Goal: Transaction & Acquisition: Obtain resource

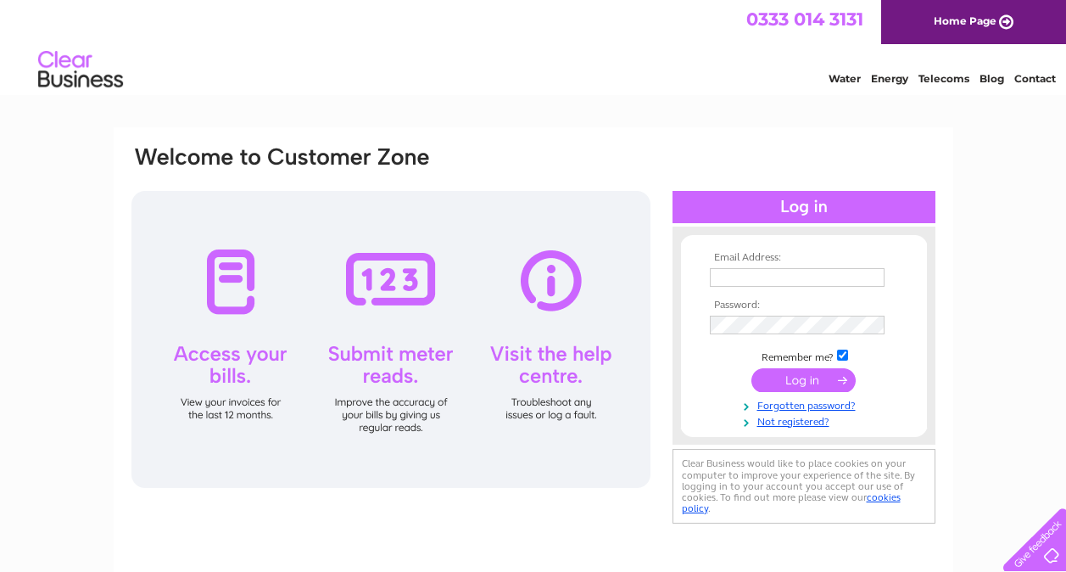
type input "[EMAIL_ADDRESS][DOMAIN_NAME]"
click at [796, 377] on input "submit" at bounding box center [803, 380] width 104 height 24
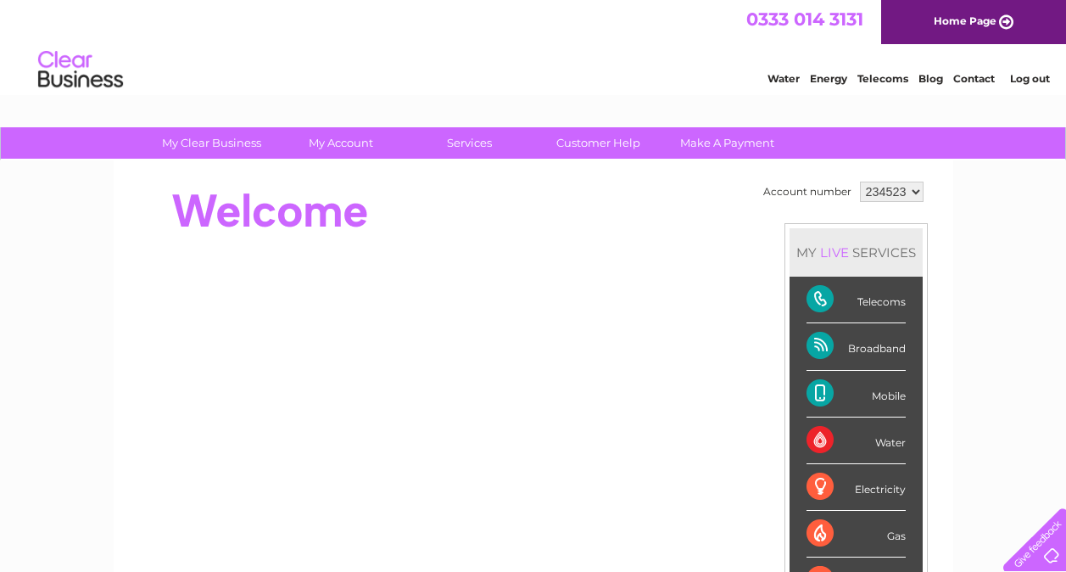
click at [824, 293] on div "Telecoms" at bounding box center [855, 299] width 99 height 47
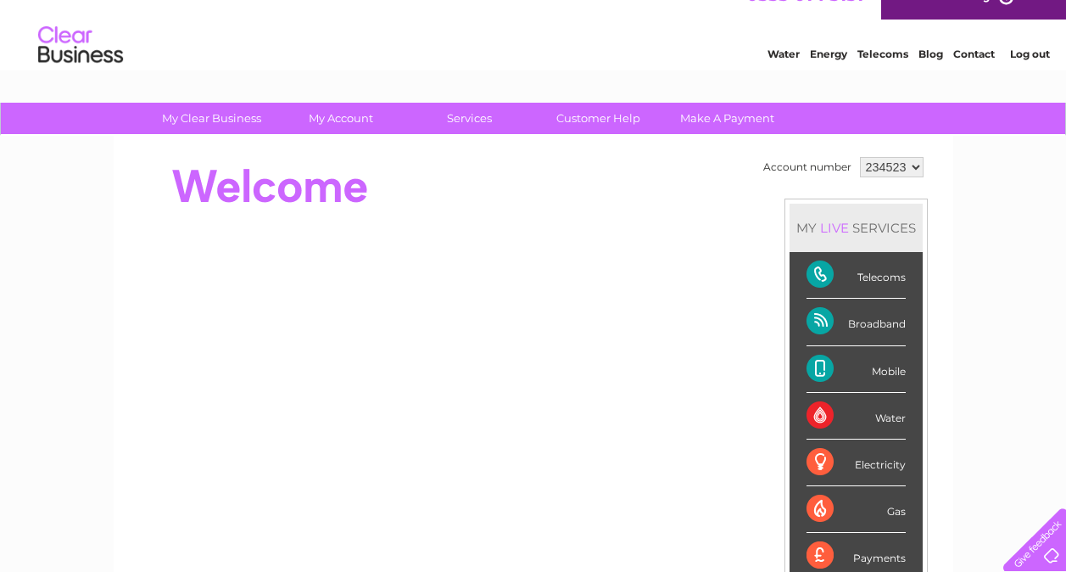
scroll to position [21, 0]
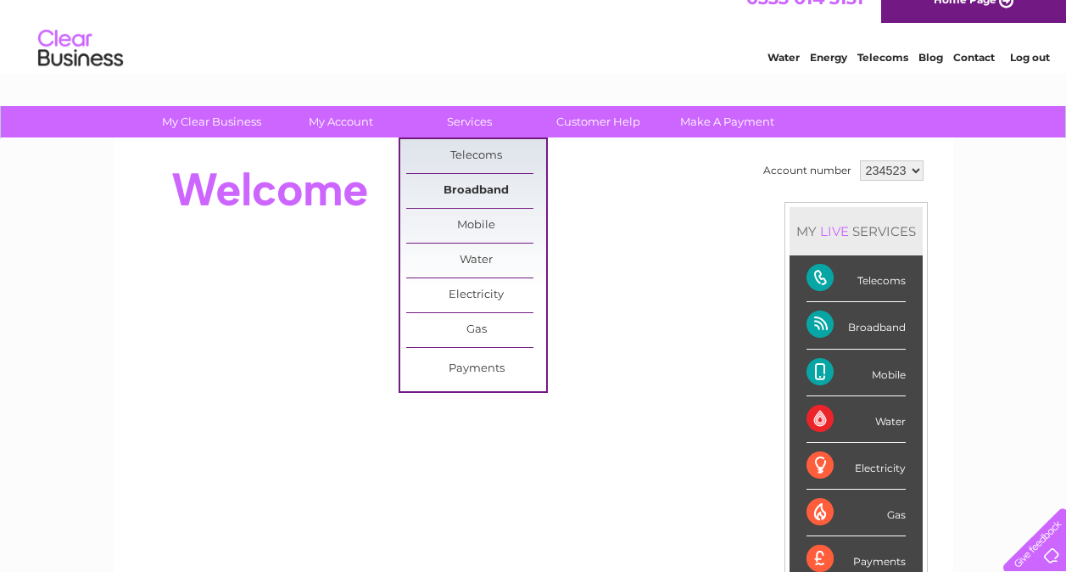
click at [474, 190] on link "Broadband" at bounding box center [476, 191] width 140 height 34
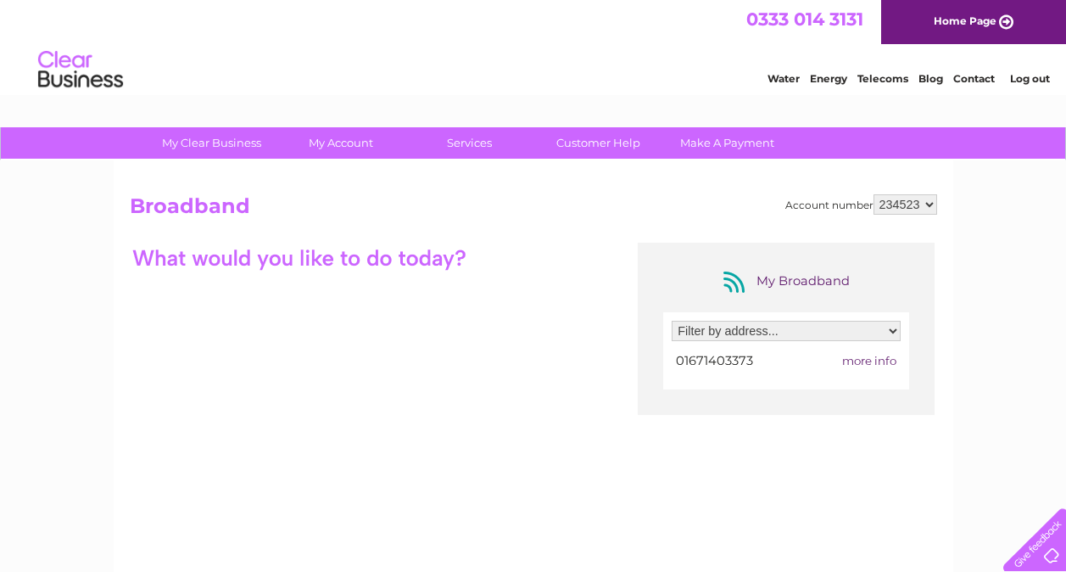
scroll to position [103, 0]
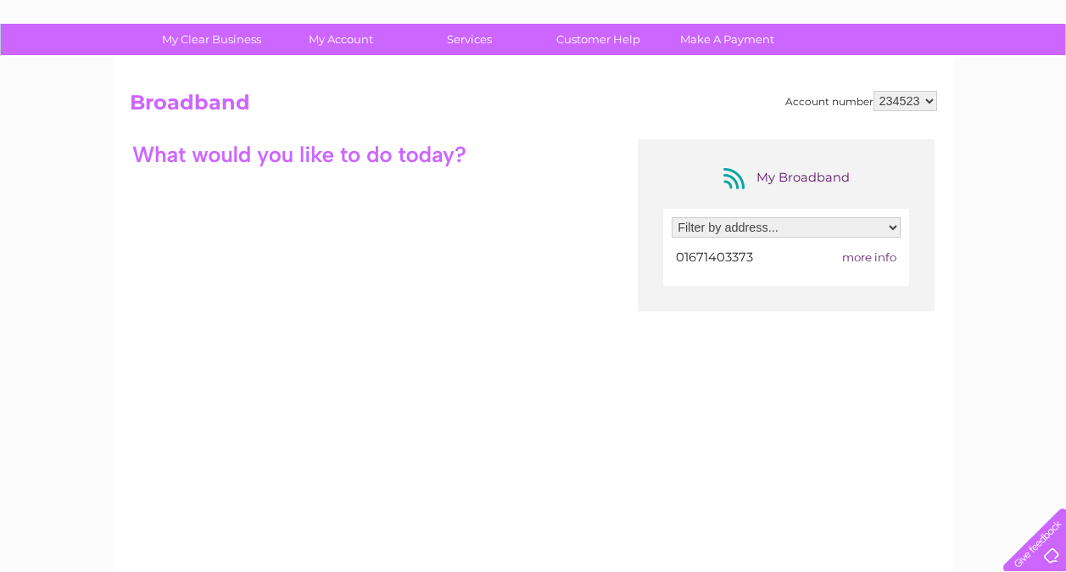
click at [893, 226] on select "Filter by address... 33/35 Victoria Street, Newton Stewart, Wigtownshire, DG8 6…" at bounding box center [786, 227] width 229 height 20
select select "889802"
click at [672, 217] on select "Filter by address... 33/35 Victoria Street, Newton Stewart, Wigtownshire, DG8 6…" at bounding box center [786, 227] width 229 height 20
click at [879, 256] on span "more info" at bounding box center [869, 257] width 54 height 14
click at [874, 259] on span "more info" at bounding box center [869, 257] width 54 height 14
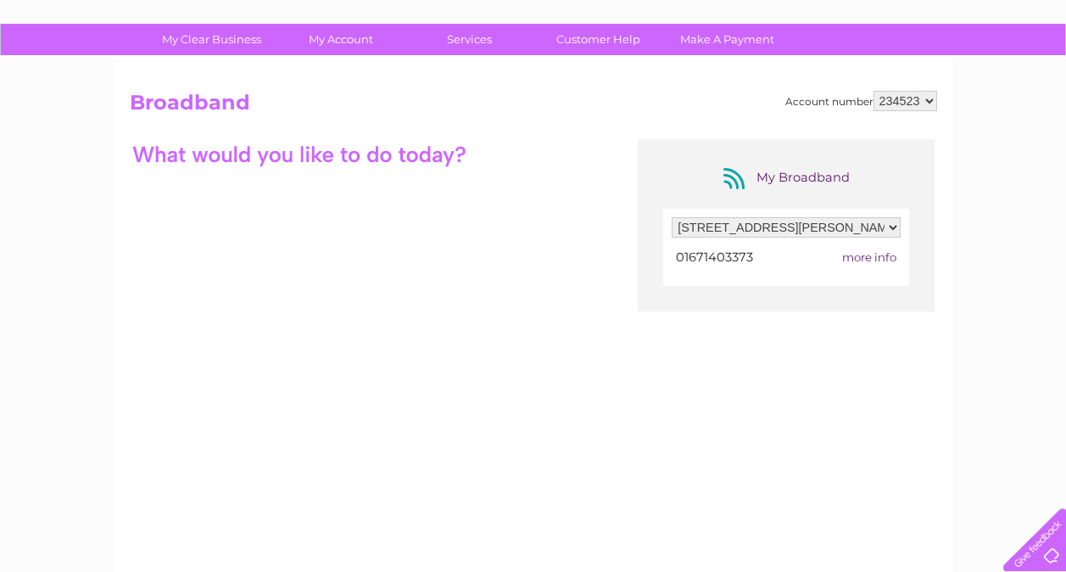
click at [874, 259] on span "more info" at bounding box center [869, 257] width 54 height 14
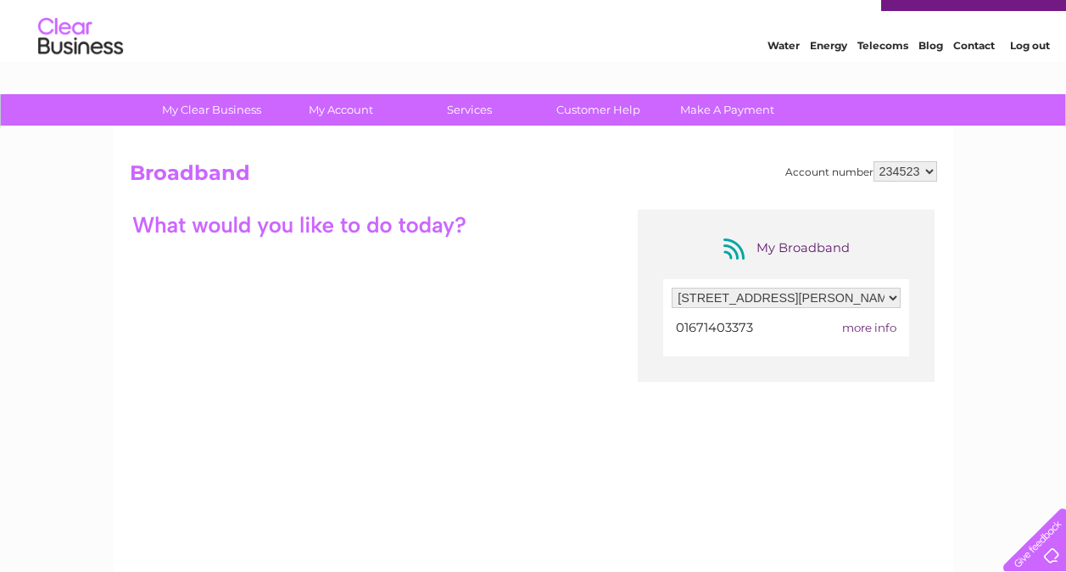
scroll to position [0, 0]
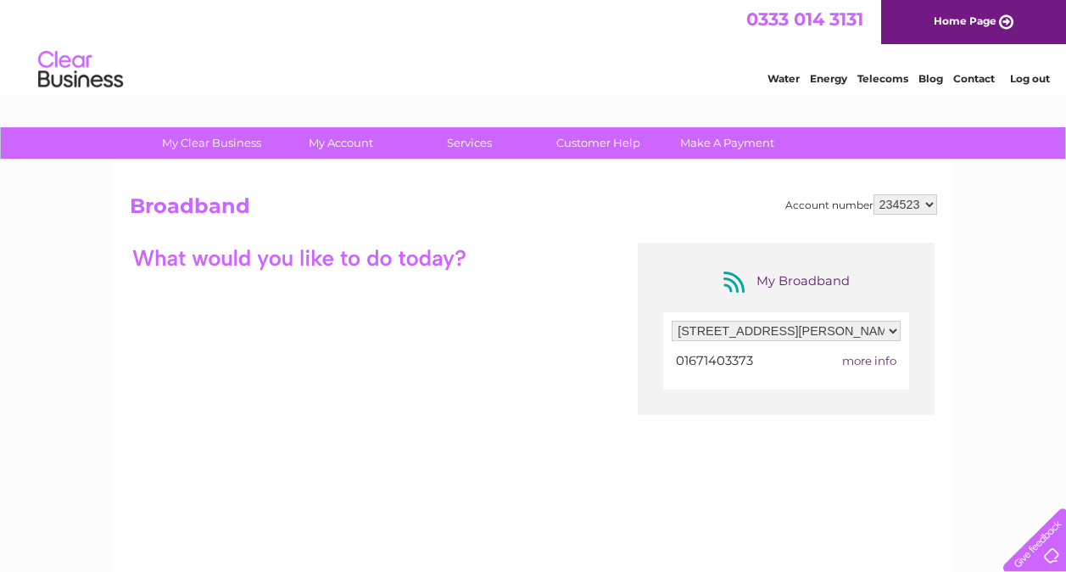
click at [880, 81] on link "Telecoms" at bounding box center [882, 78] width 51 height 13
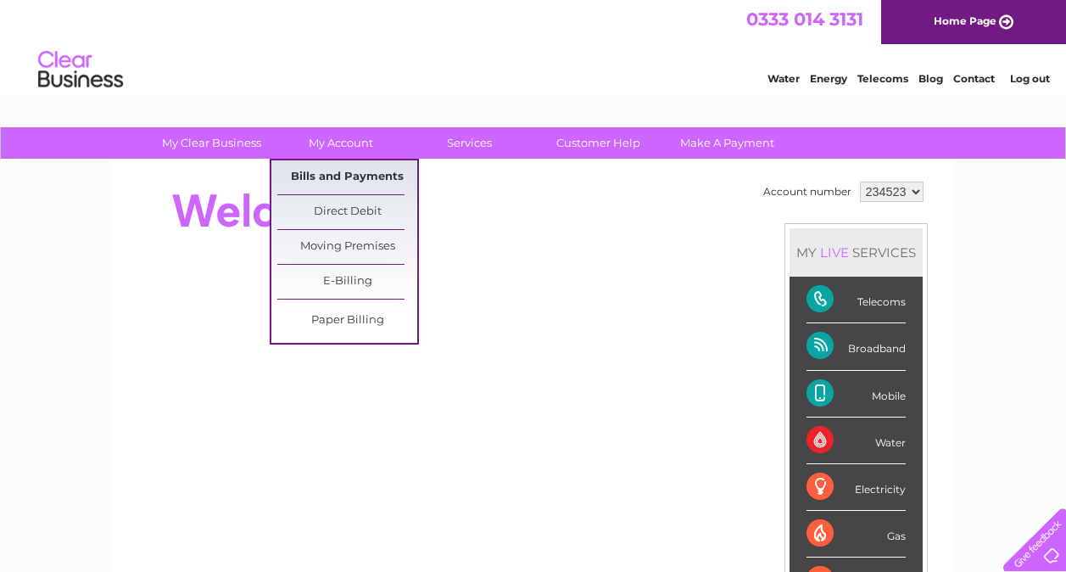
click at [353, 170] on link "Bills and Payments" at bounding box center [347, 177] width 140 height 34
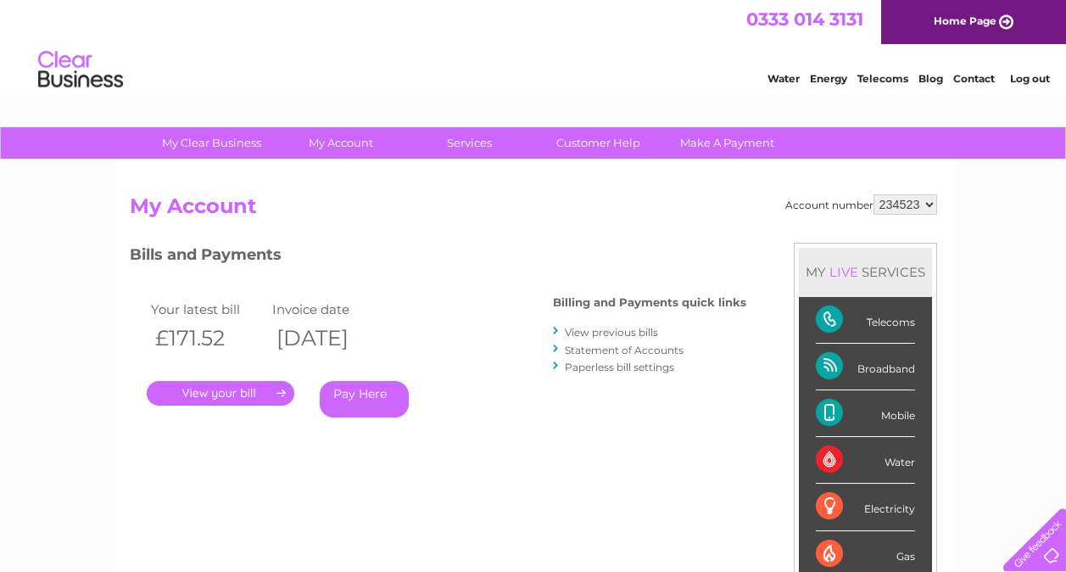
click at [221, 390] on link "." at bounding box center [221, 393] width 148 height 25
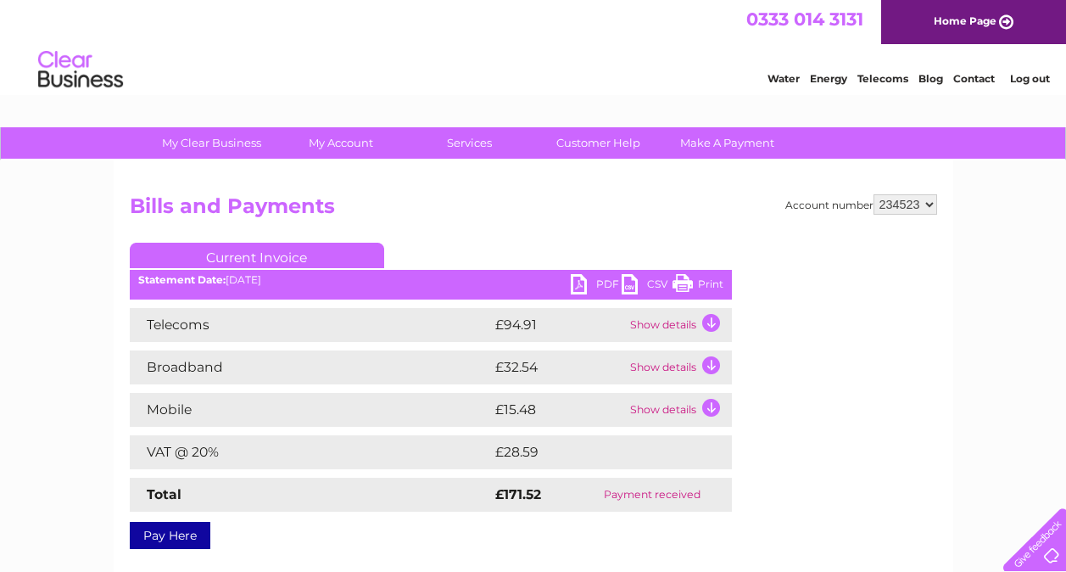
click at [598, 286] on link "PDF" at bounding box center [596, 286] width 51 height 25
